Goal: Task Accomplishment & Management: Complete application form

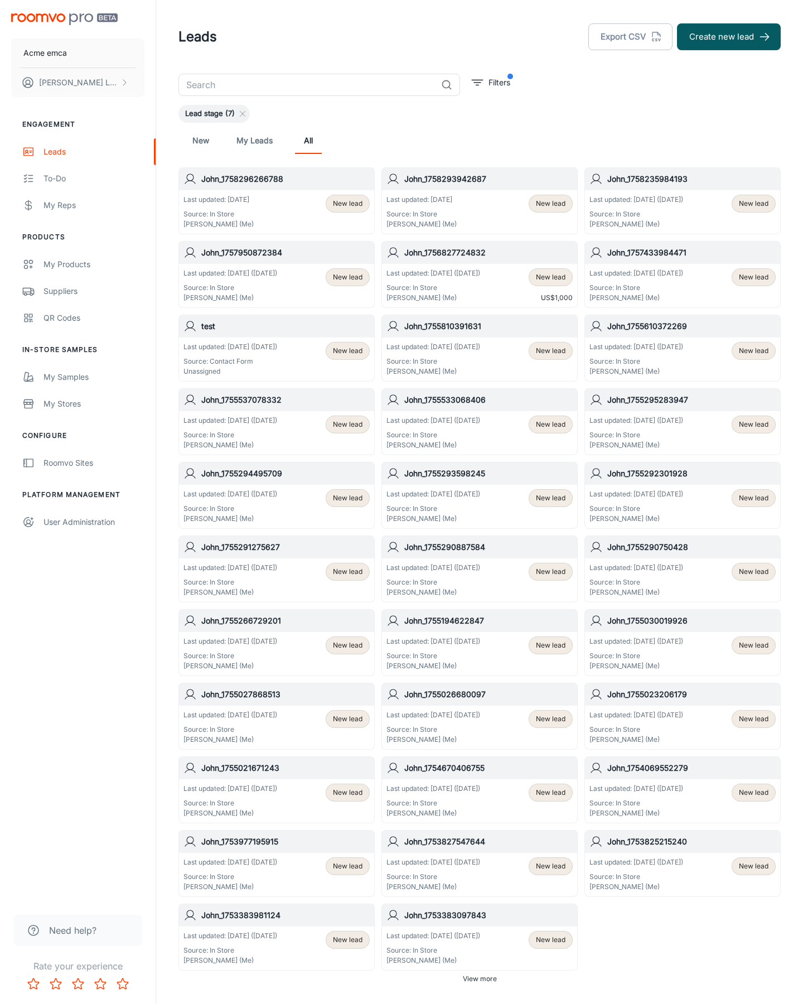
click at [729, 37] on button "Create new lead" at bounding box center [729, 36] width 104 height 27
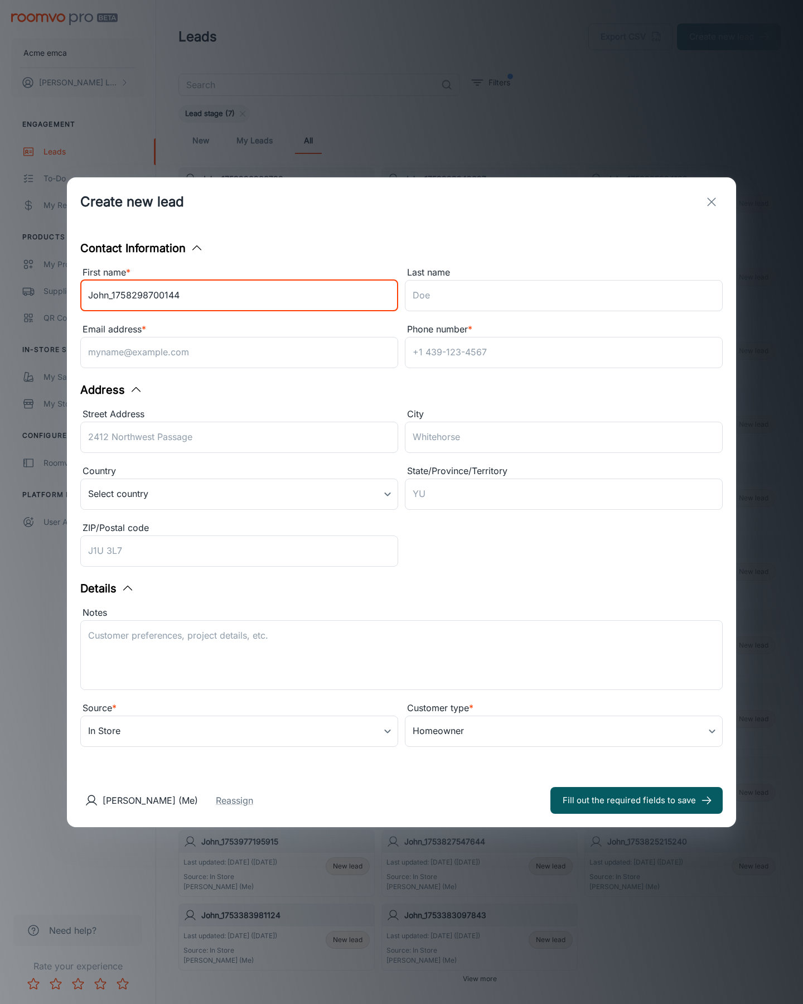
type input "John_1758298700144"
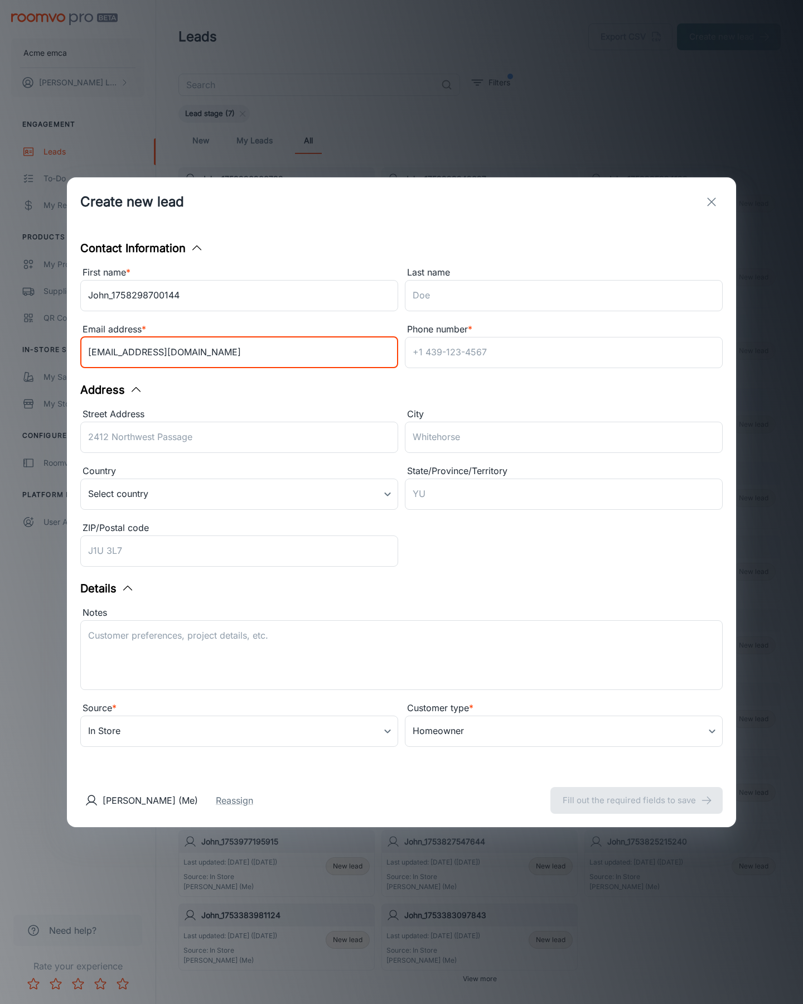
type input "[EMAIL_ADDRESS][DOMAIN_NAME]"
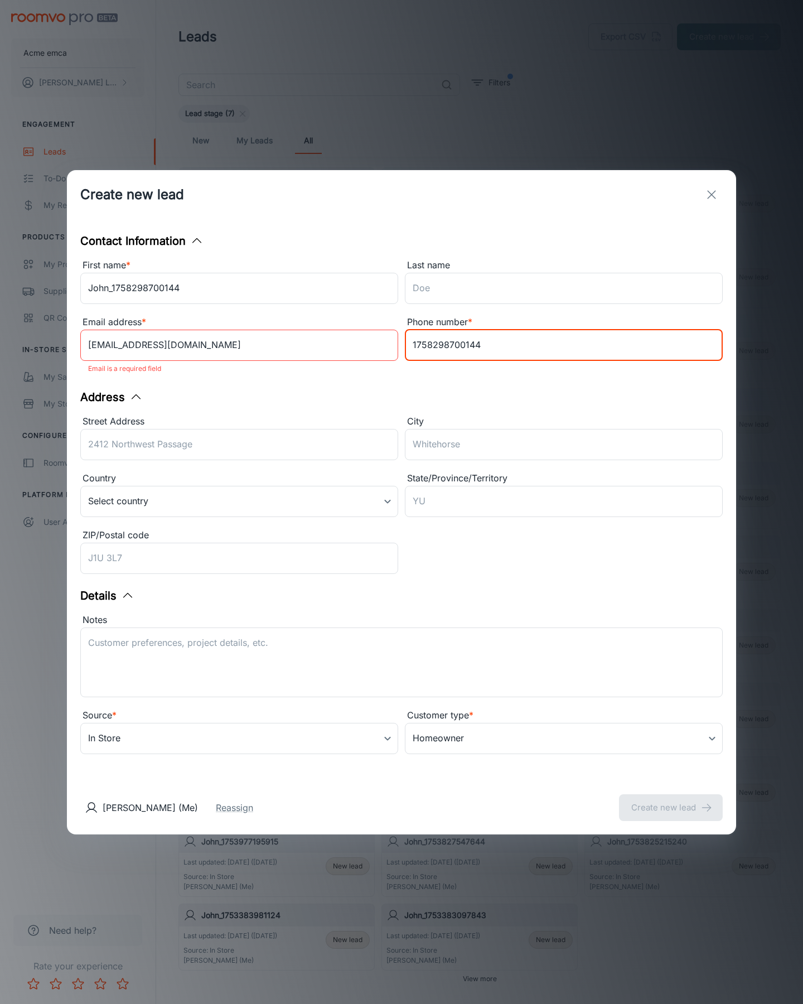
type input "1758298700144"
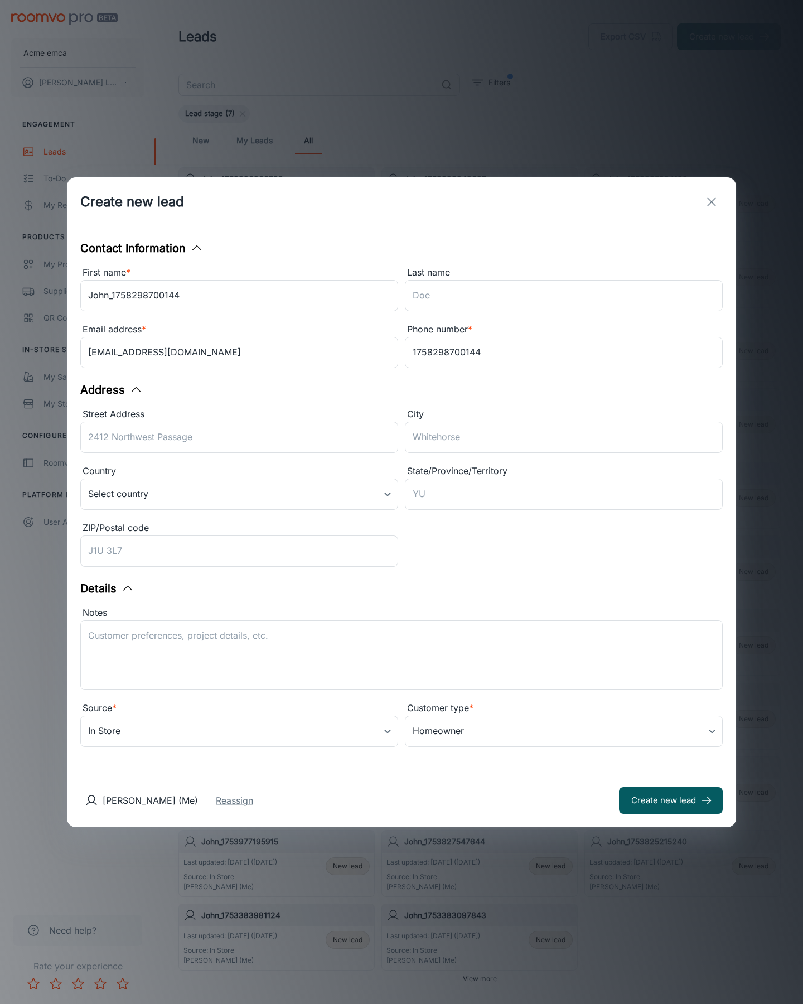
click at [671, 800] on button "Create new lead" at bounding box center [671, 800] width 104 height 27
